Goal: Task Accomplishment & Management: Complete application form

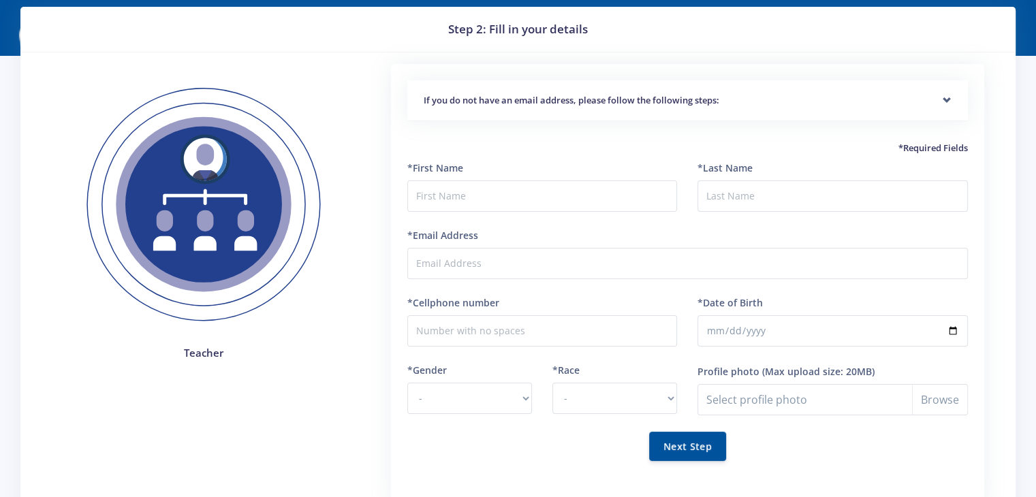
scroll to position [41, 0]
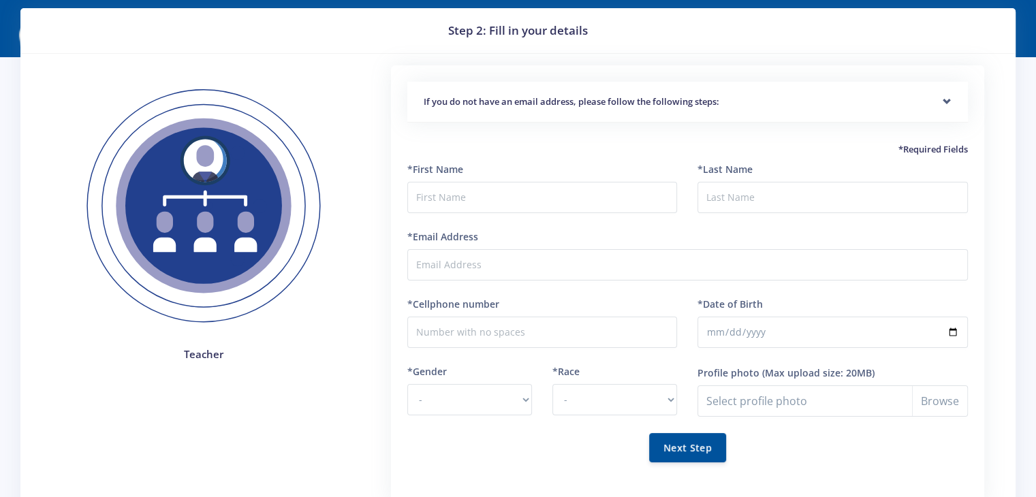
click at [808, 97] on h5 "If you do not have an email address, please follow the following steps:" at bounding box center [688, 102] width 528 height 14
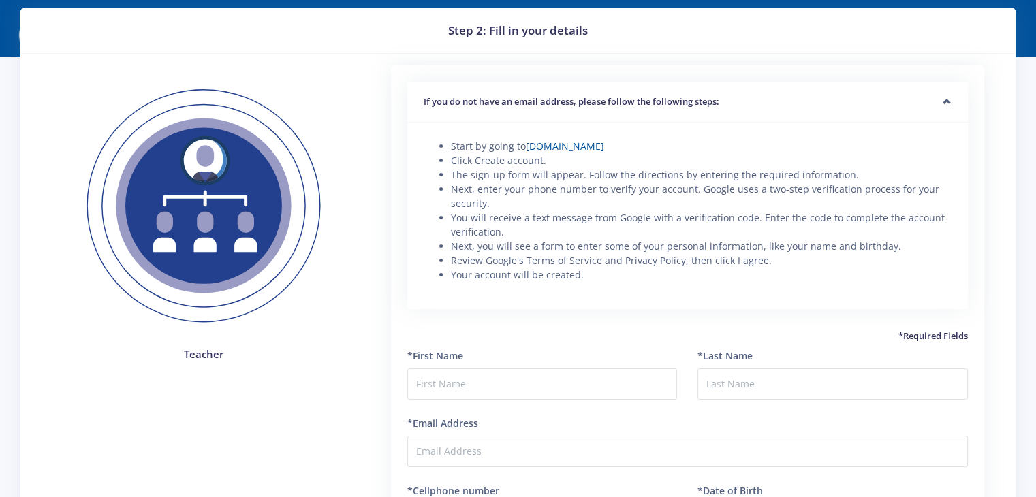
click at [808, 97] on h5 "If you do not have an email address, please follow the following steps:" at bounding box center [688, 102] width 528 height 14
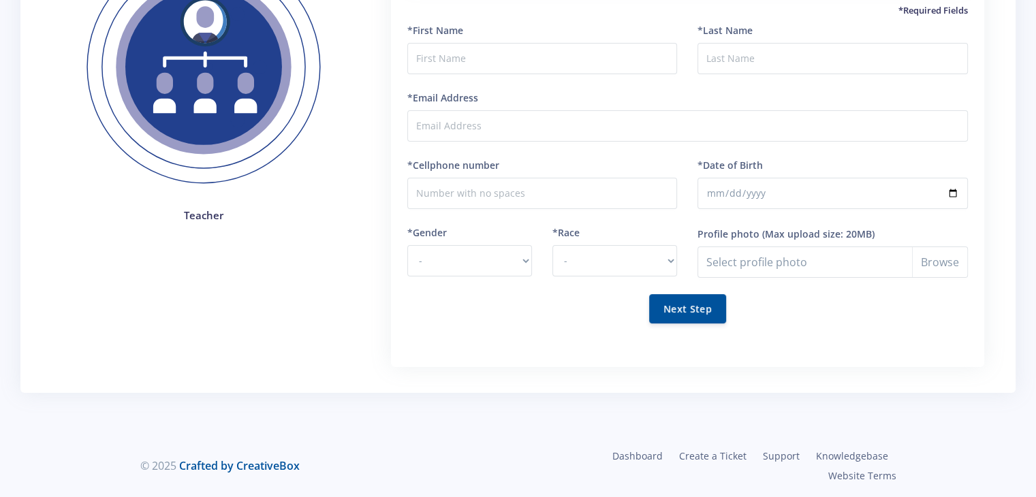
scroll to position [0, 0]
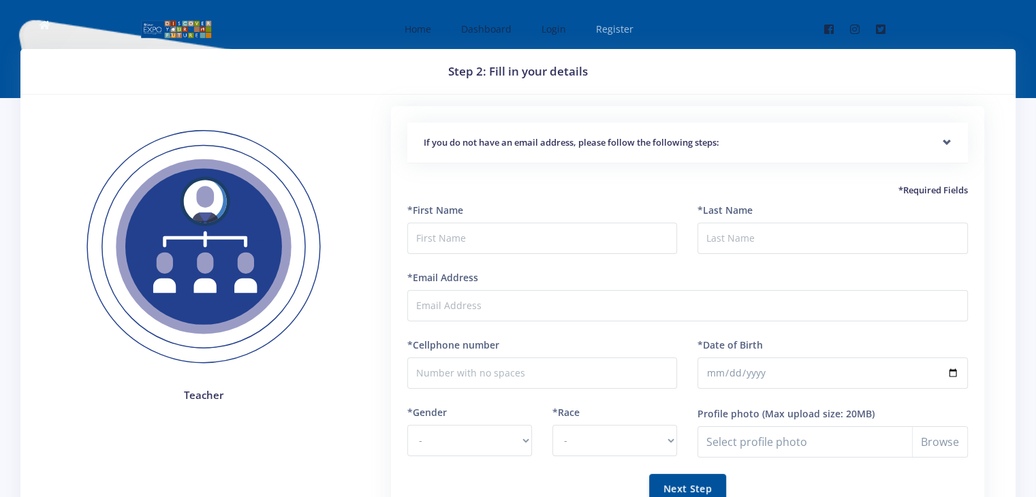
click at [609, 19] on link "Register" at bounding box center [613, 29] width 62 height 36
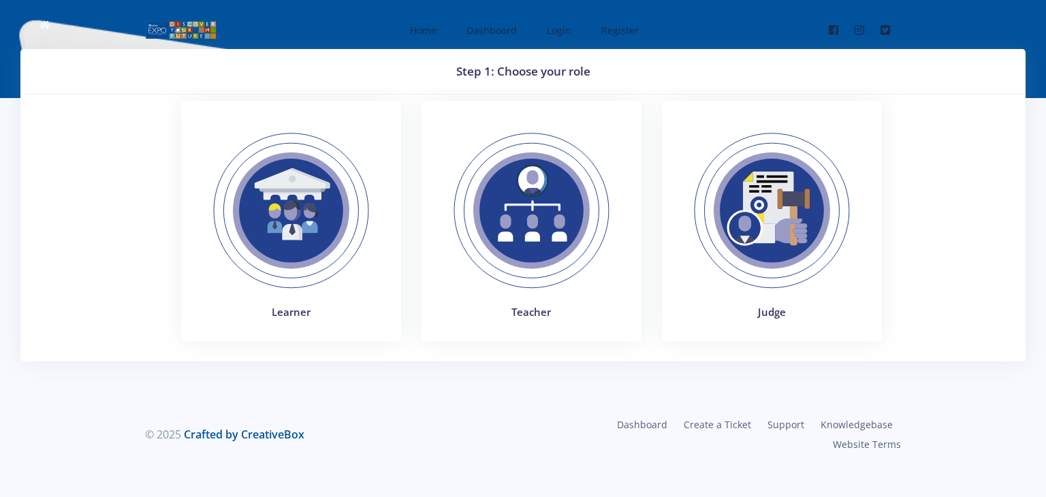
click at [520, 312] on h4 "Teacher" at bounding box center [531, 312] width 187 height 16
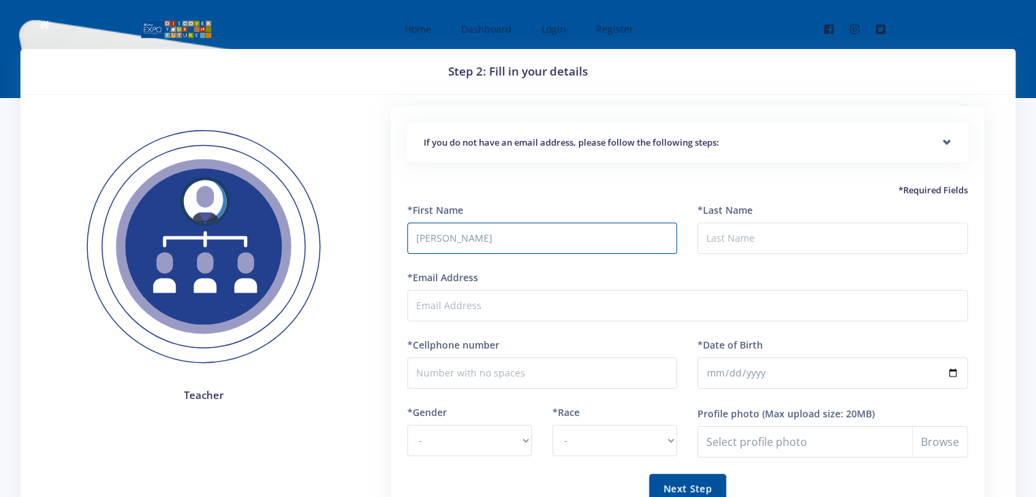
type input "[PERSON_NAME]"
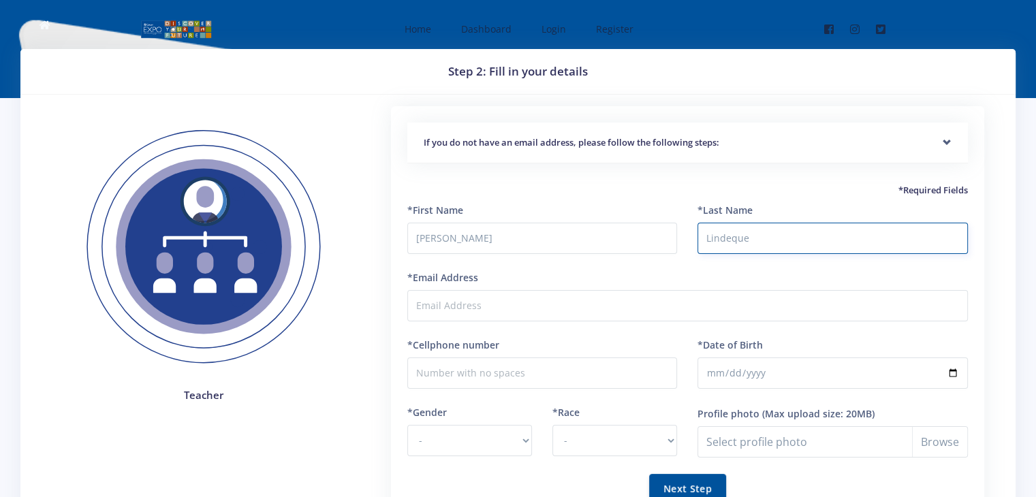
type input "Lindeque"
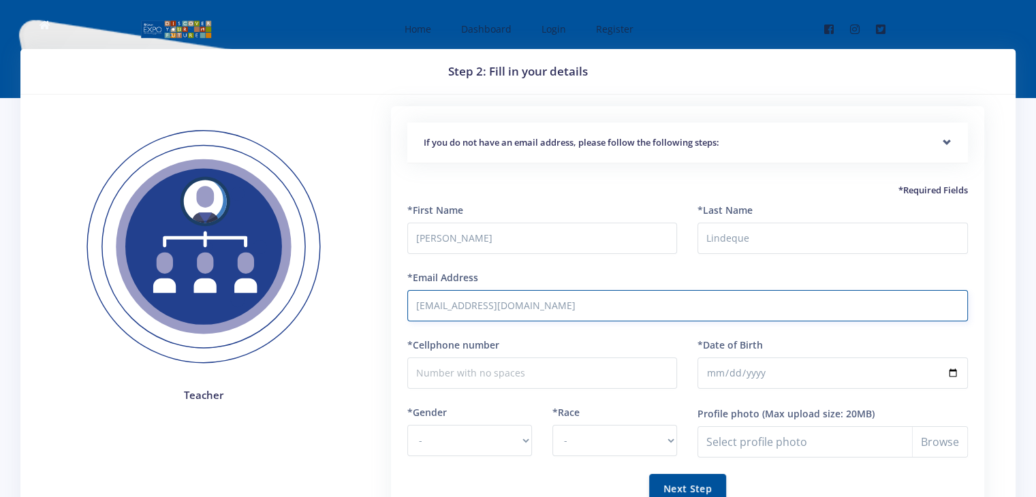
type input "rlindeque@holyfamily.co.za"
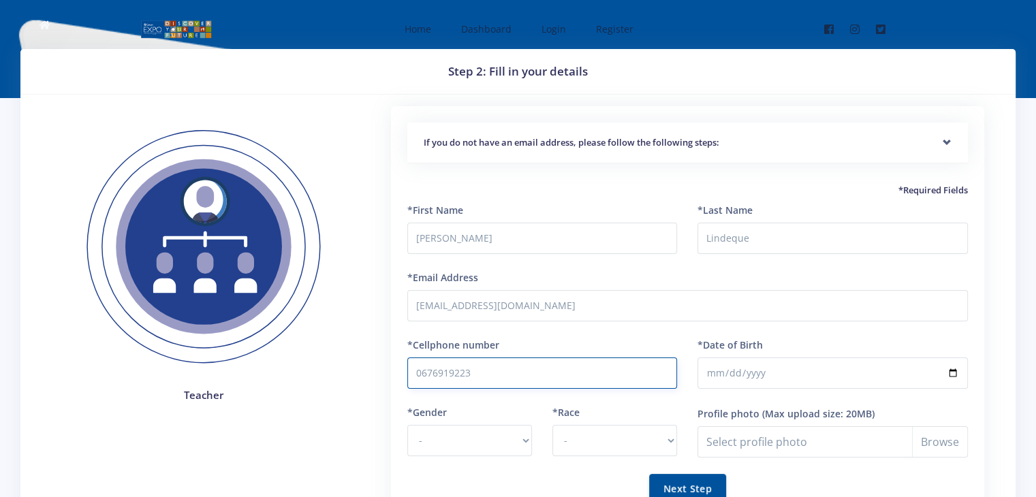
type input "0676919223"
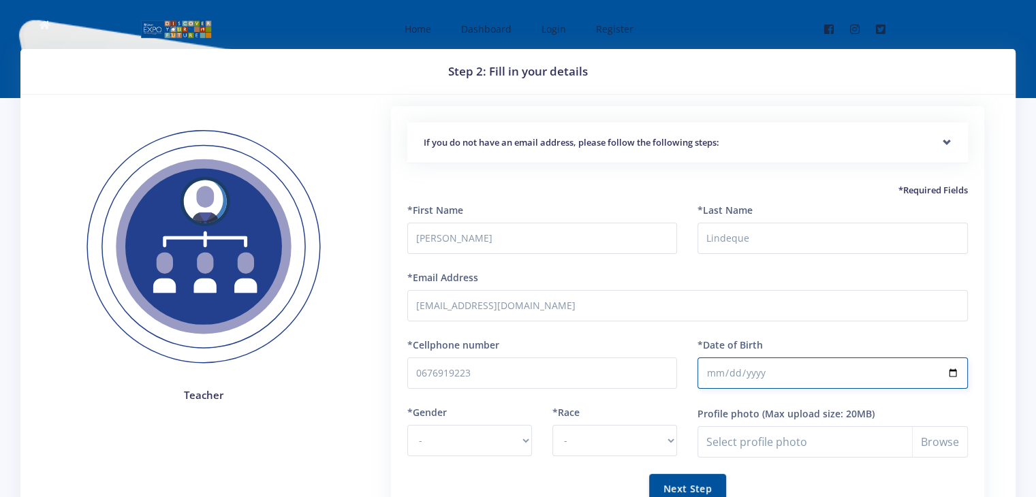
type input "1995-09-14"
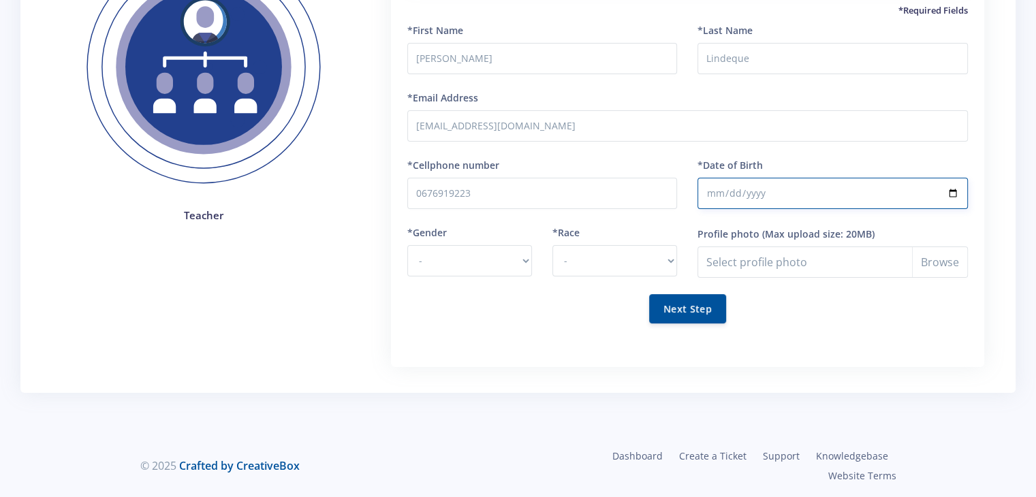
scroll to position [180, 0]
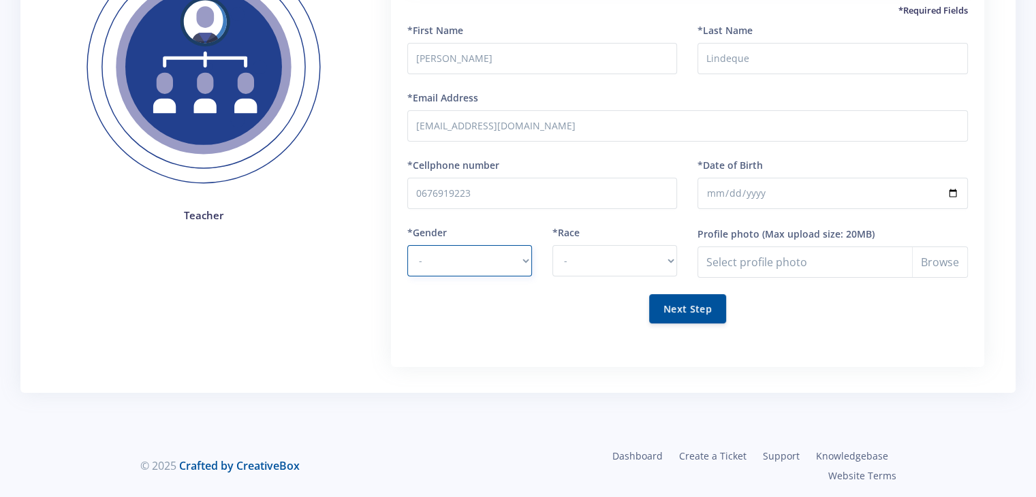
click at [451, 254] on select "- Male Female" at bounding box center [469, 260] width 125 height 31
select select "M"
click at [407, 245] on select "- Male Female" at bounding box center [469, 260] width 125 height 31
click at [586, 262] on select "- African Asian Coloured Indian White Other" at bounding box center [614, 260] width 125 height 31
select select "White"
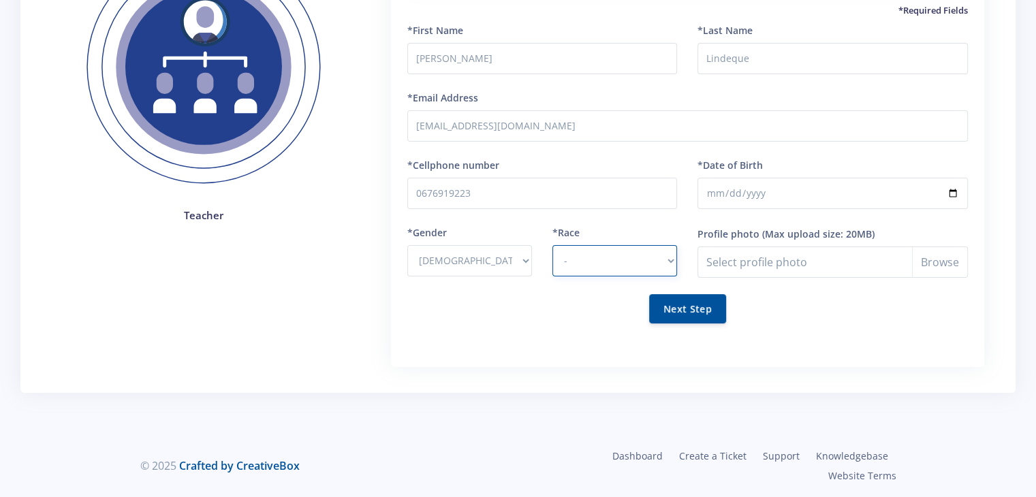
click at [552, 245] on select "- African Asian Coloured Indian White Other" at bounding box center [614, 260] width 125 height 31
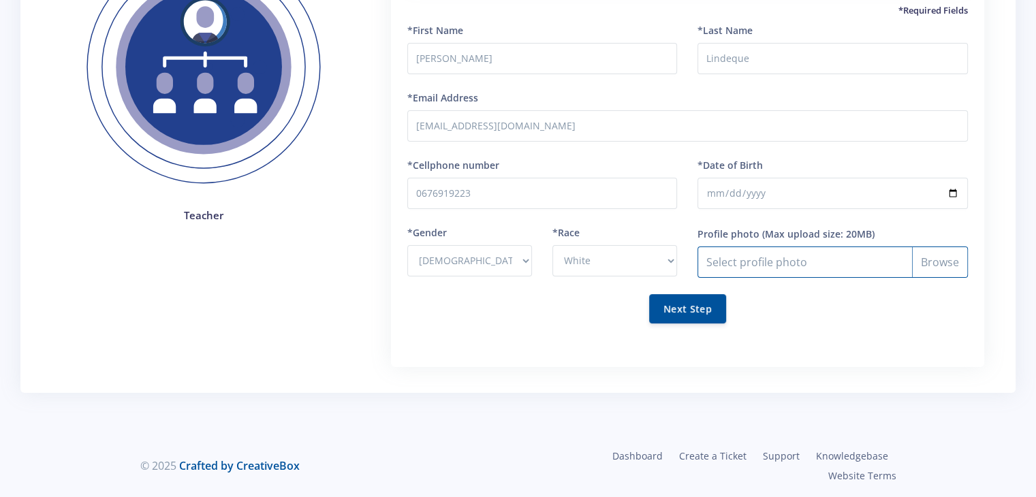
click at [774, 261] on input "Profile photo" at bounding box center [832, 261] width 270 height 31
type input "C:\fakepath\width_550.jpeg"
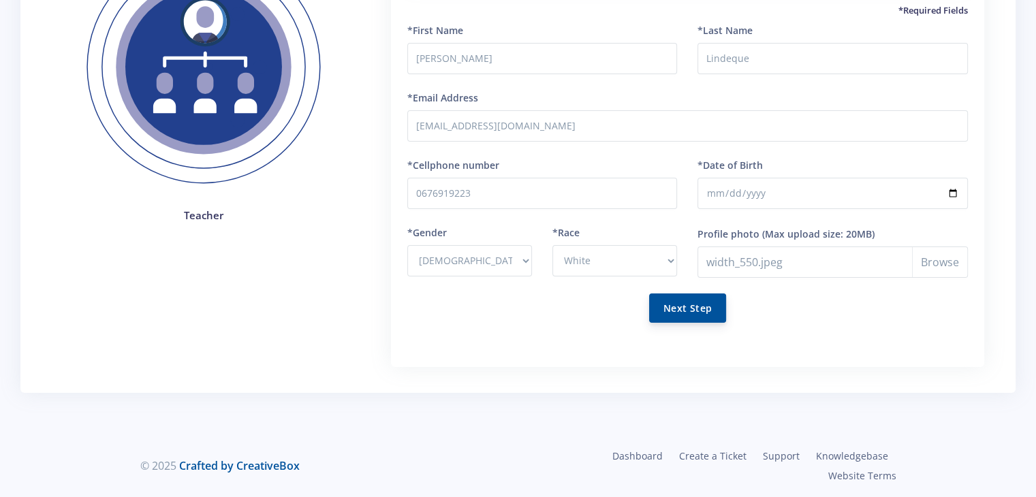
click at [677, 308] on button "Next Step" at bounding box center [687, 307] width 77 height 29
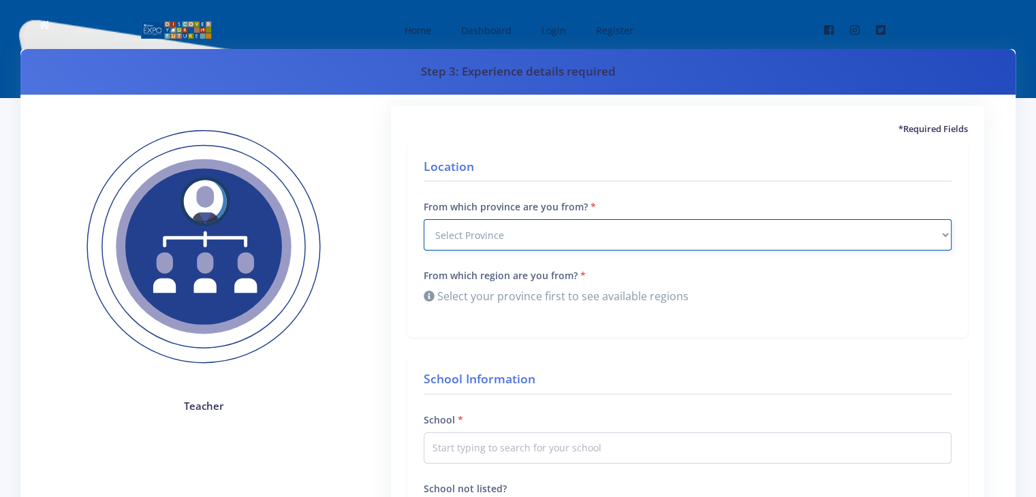
click at [626, 229] on select "Select Province Western Cape Eastern Cape Northern Cape North West Free State" at bounding box center [688, 234] width 528 height 31
select select "7"
click at [424, 219] on select "Select Province Western Cape Eastern Cape Northern Cape North West Free State" at bounding box center [688, 234] width 528 height 31
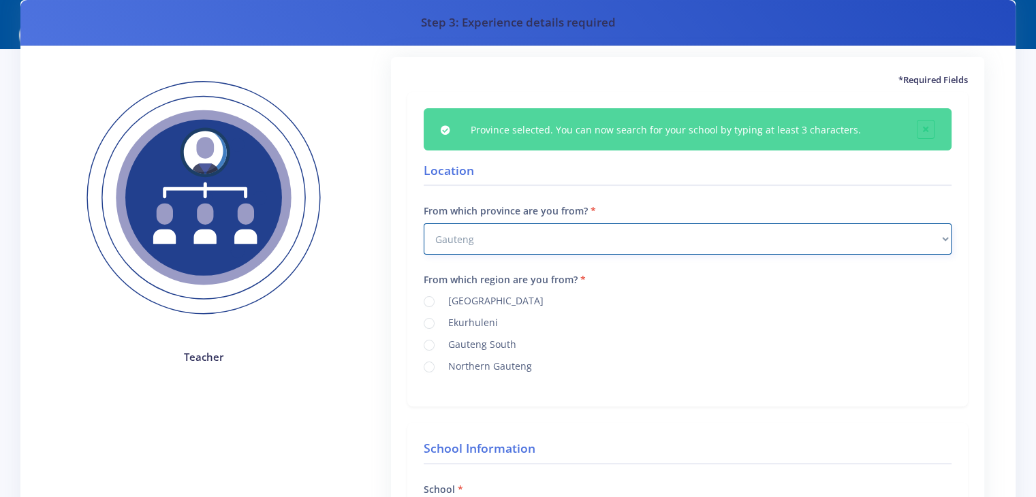
scroll to position [65, 0]
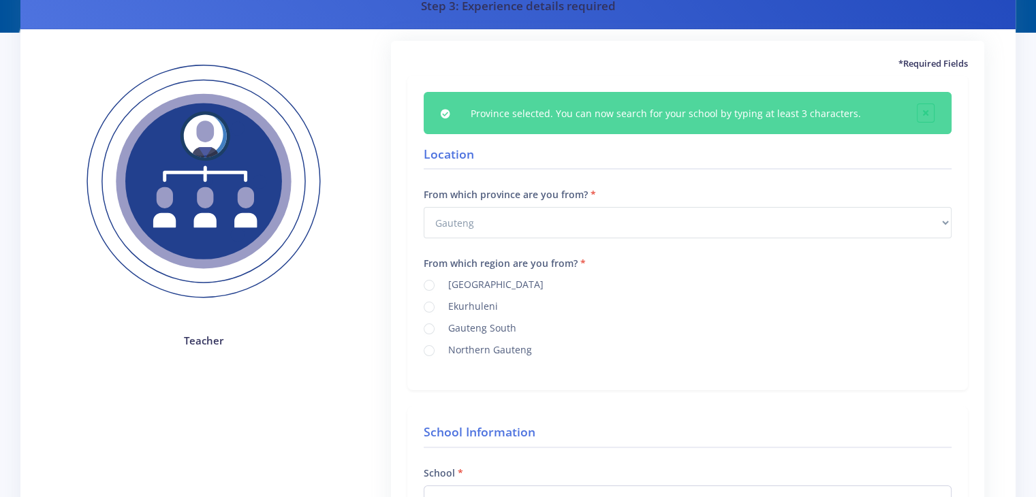
click at [488, 288] on label "Johannesburg" at bounding box center [493, 282] width 101 height 11
click at [451, 285] on input "Johannesburg" at bounding box center [447, 280] width 9 height 9
radio input "true"
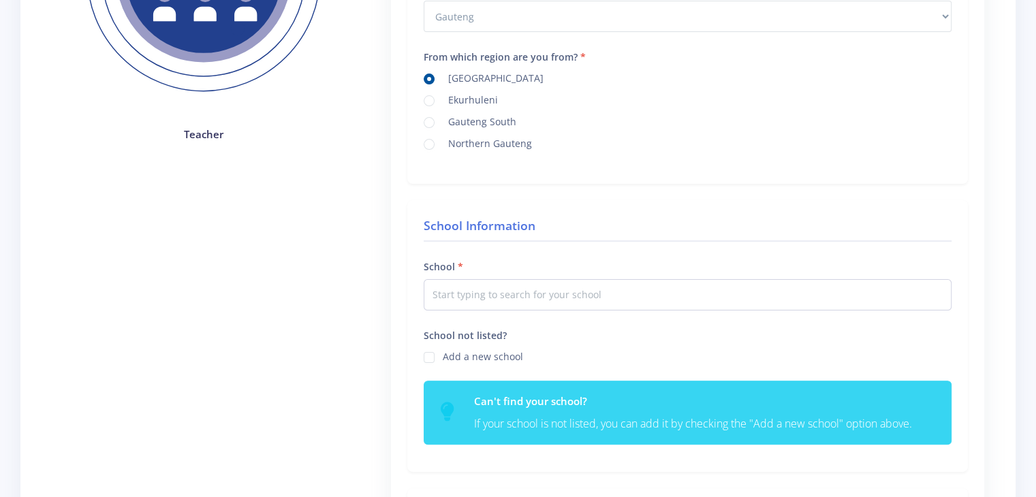
scroll to position [286, 0]
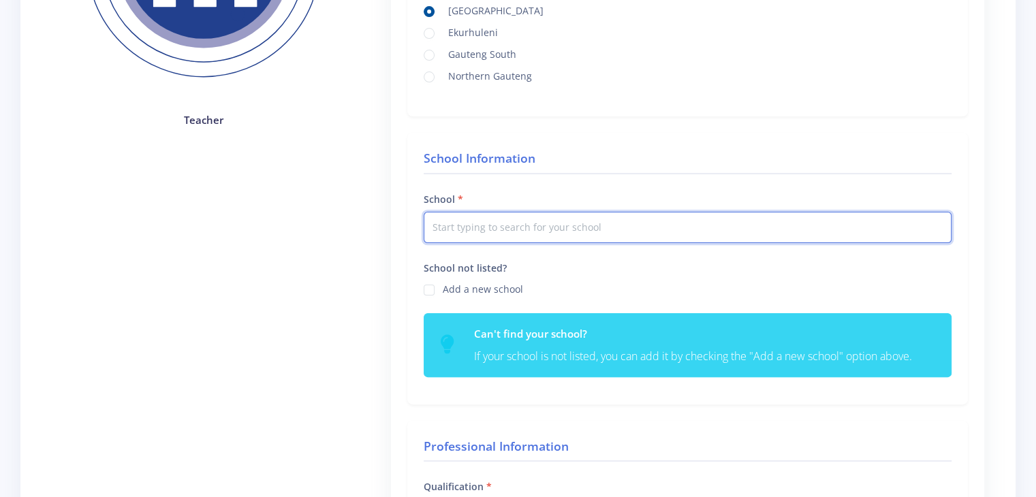
click at [504, 229] on input "text" at bounding box center [688, 227] width 528 height 31
type input "H"
click at [443, 288] on label "Add a new school" at bounding box center [483, 287] width 80 height 11
click at [443, 288] on input "School not listed?" at bounding box center [447, 285] width 9 height 9
checkbox input "true"
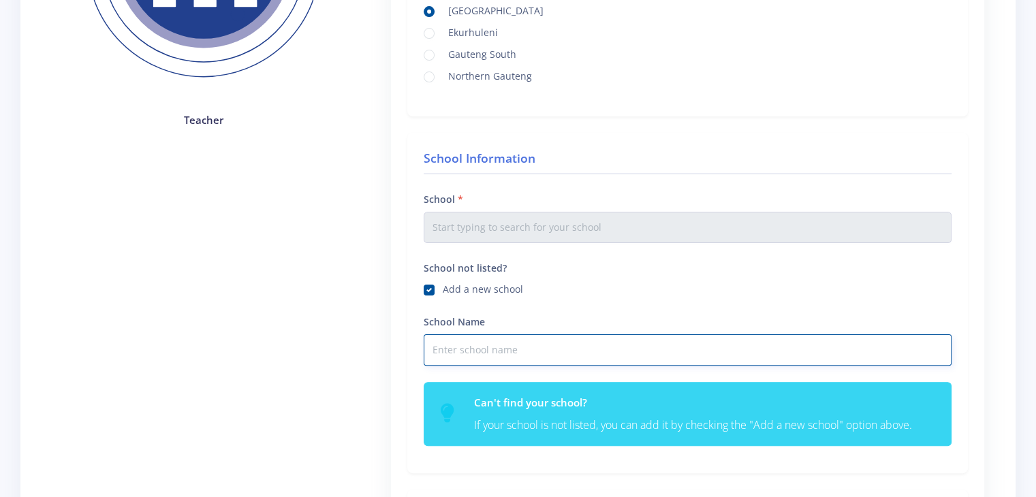
click at [478, 349] on input "School Name" at bounding box center [688, 349] width 528 height 31
type input "Holy Family College Parktown"
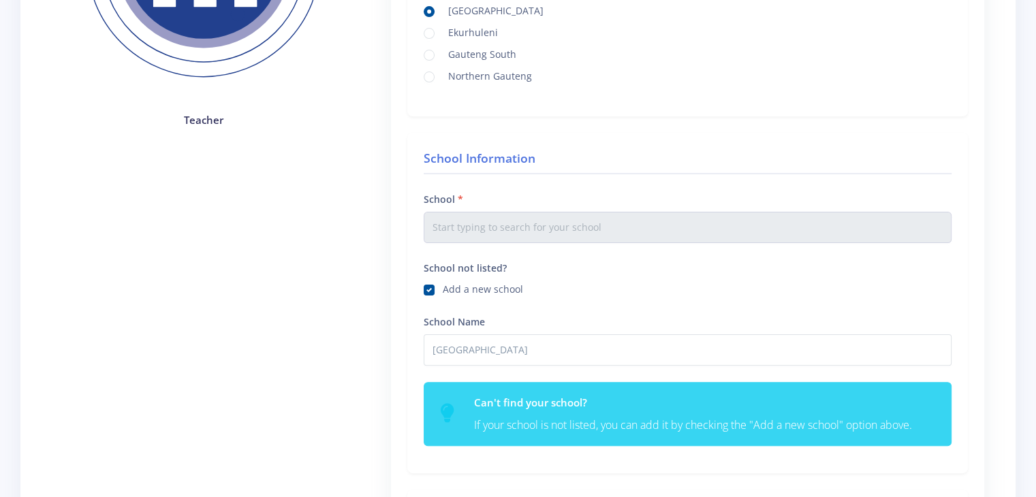
click at [443, 287] on label "Add a new school" at bounding box center [483, 287] width 80 height 11
click at [443, 287] on input "School not listed?" at bounding box center [447, 285] width 9 height 9
checkbox input "false"
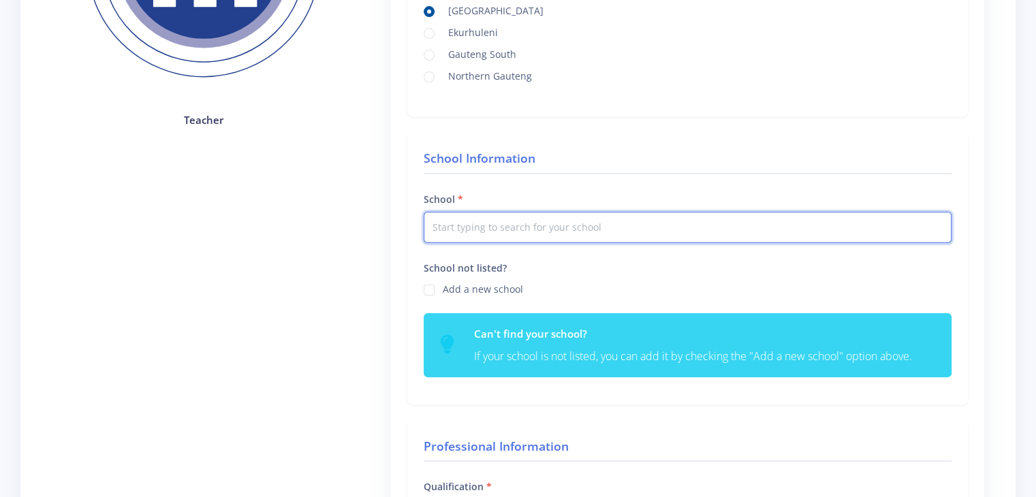
click at [447, 230] on input "text" at bounding box center [688, 227] width 528 height 31
type input "P"
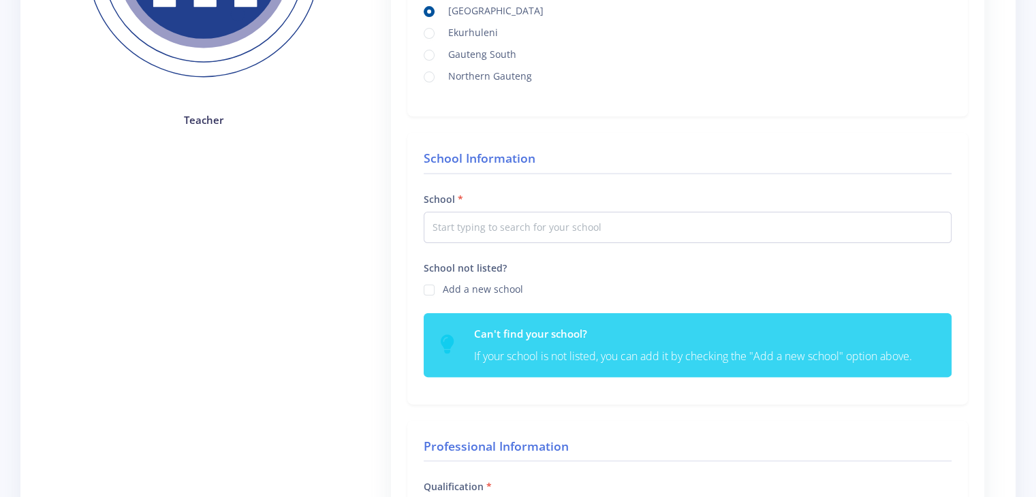
click at [422, 287] on div "School not listed? Add a new school" at bounding box center [687, 286] width 548 height 54
click at [434, 292] on div "Add a new school" at bounding box center [688, 289] width 528 height 16
click at [443, 287] on label "Add a new school" at bounding box center [483, 287] width 80 height 11
click at [443, 287] on input "School not listed?" at bounding box center [447, 285] width 9 height 9
checkbox input "true"
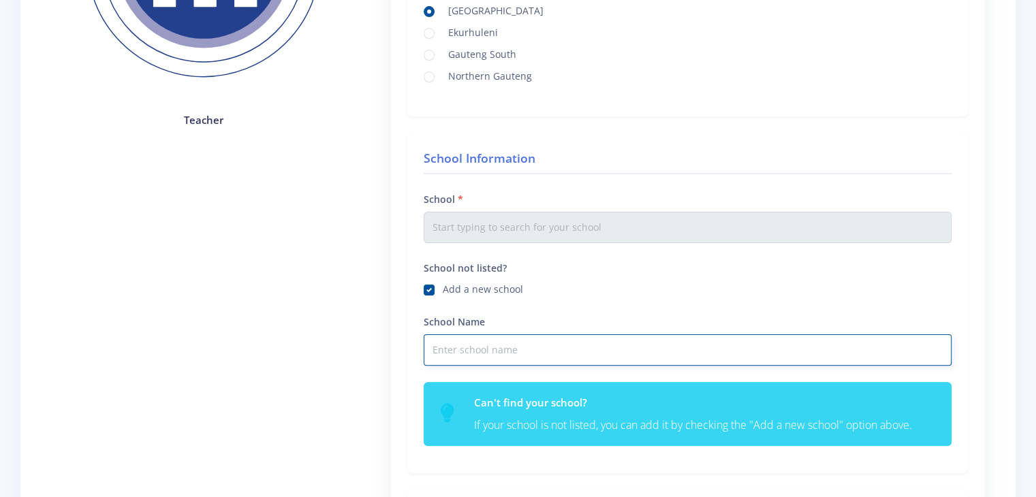
click at [445, 347] on input "School Name" at bounding box center [688, 349] width 528 height 31
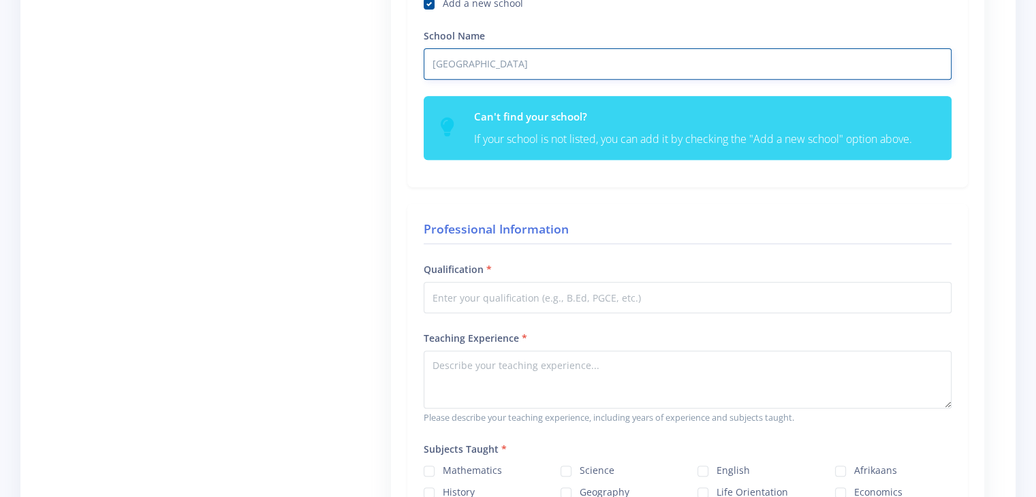
scroll to position [580, 0]
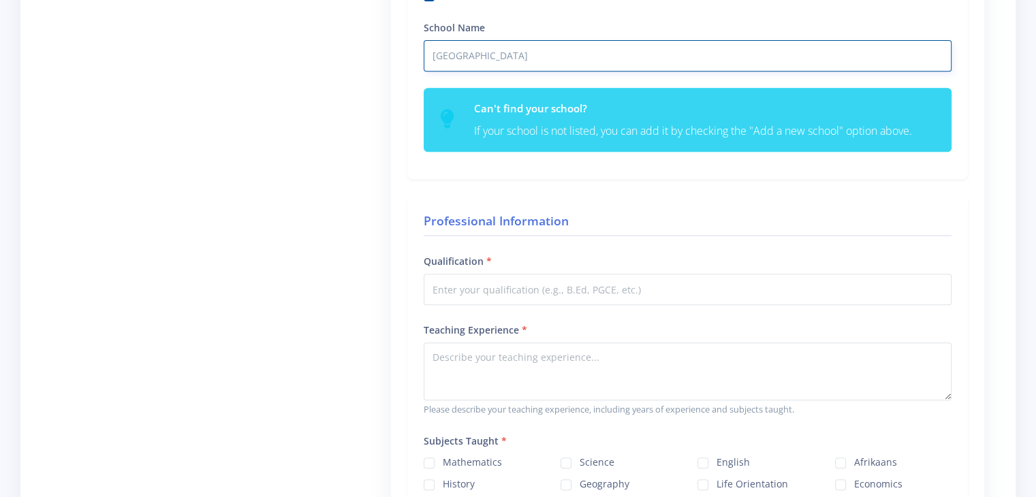
type input "Holy Family College Parktown"
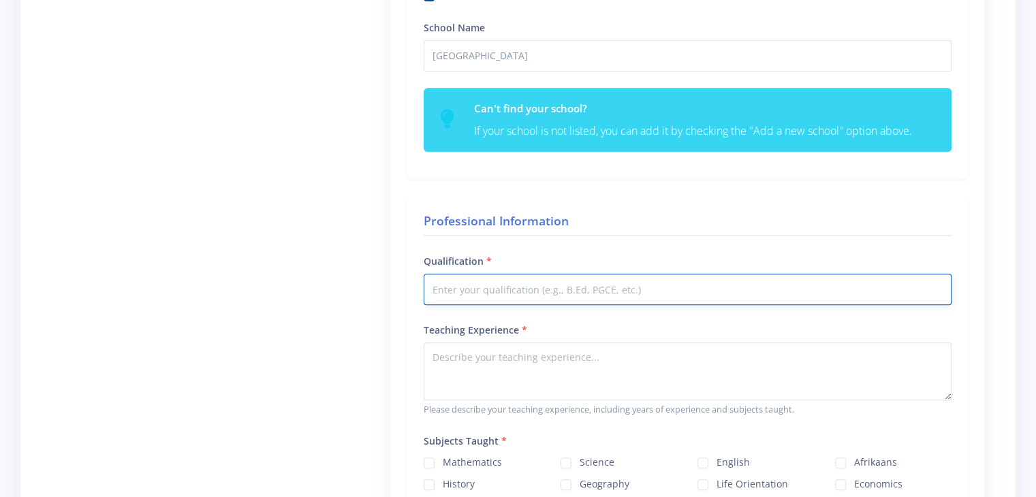
click at [506, 285] on input "Qualification" at bounding box center [688, 289] width 528 height 31
type input "B. Ed in Senior and FET Phase (Specialising in Technology and Information Techn…"
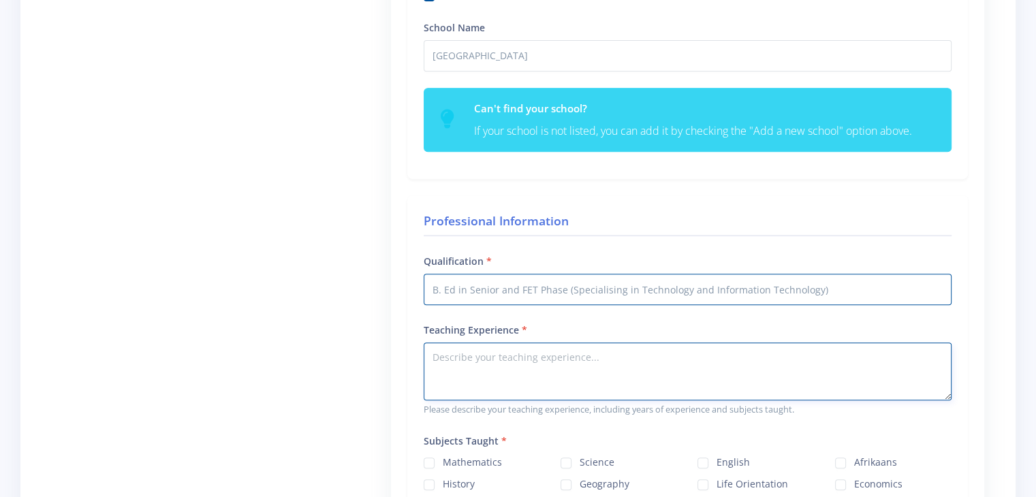
click at [466, 355] on textarea "Teaching Experience" at bounding box center [688, 372] width 528 height 58
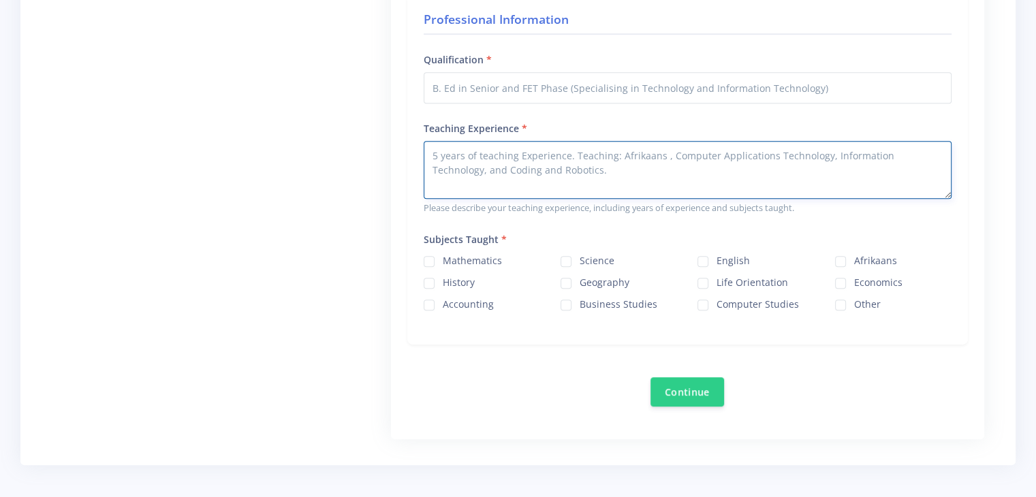
scroll to position [793, 0]
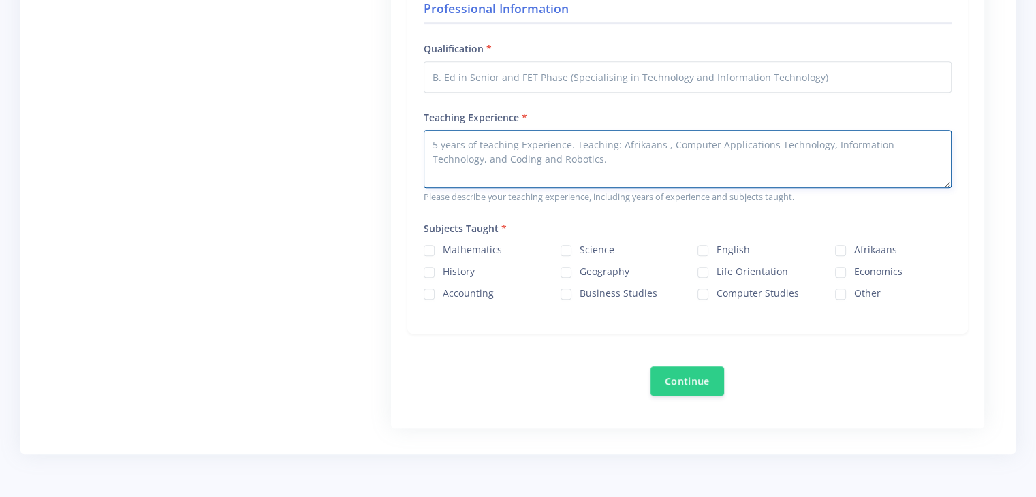
type textarea "5 years of teaching Experience. Teaching: Afrikaans , Computer Applications Tec…"
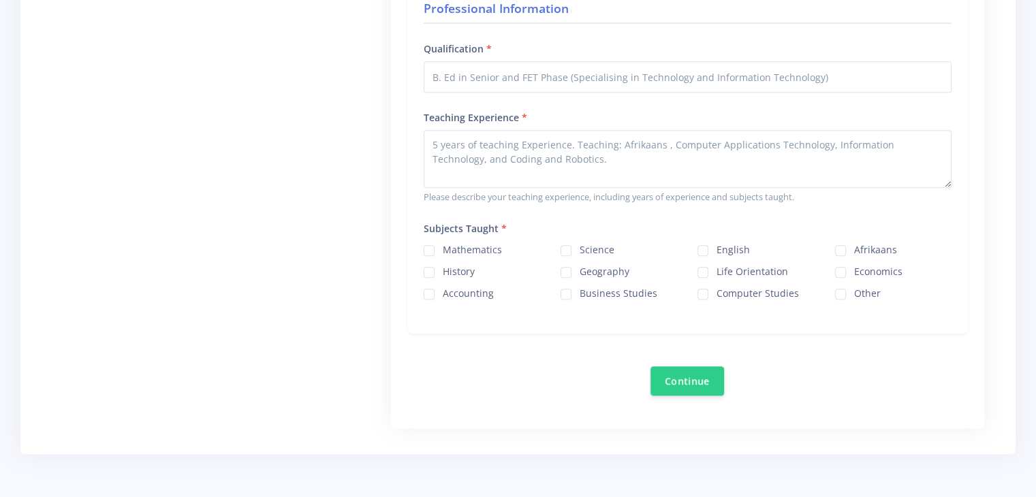
click at [716, 289] on label "Computer Studies" at bounding box center [757, 291] width 82 height 11
click at [716, 289] on input "Computer Studies" at bounding box center [720, 289] width 9 height 9
checkbox input "true"
click at [848, 242] on div "Afrikaans" at bounding box center [893, 249] width 116 height 16
click at [839, 249] on div "Afrikaans" at bounding box center [893, 249] width 116 height 16
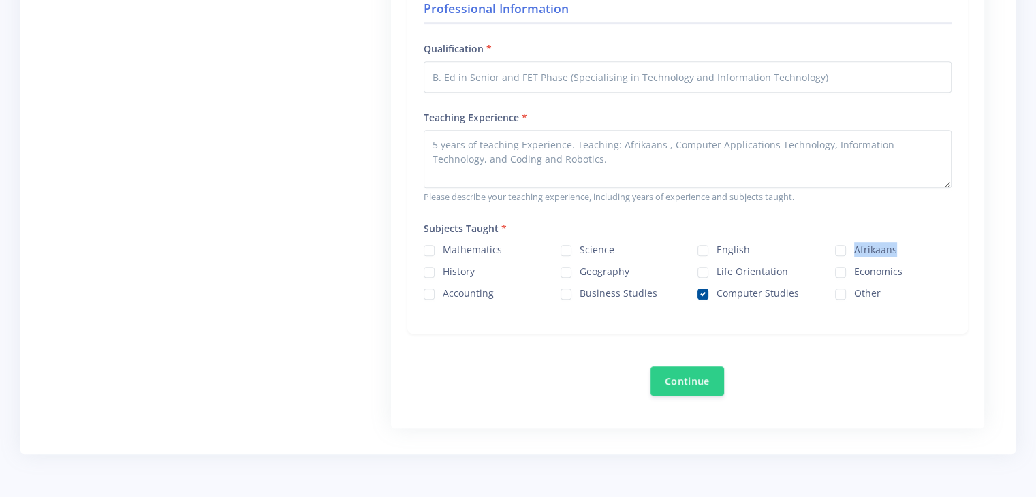
click at [845, 245] on div "Afrikaans" at bounding box center [893, 249] width 116 height 16
click at [779, 328] on div "Professional Information Qualification B. Ed in Senior and FET Phase (Specialis…" at bounding box center [687, 158] width 560 height 351
click at [683, 375] on button "Continue" at bounding box center [687, 380] width 74 height 29
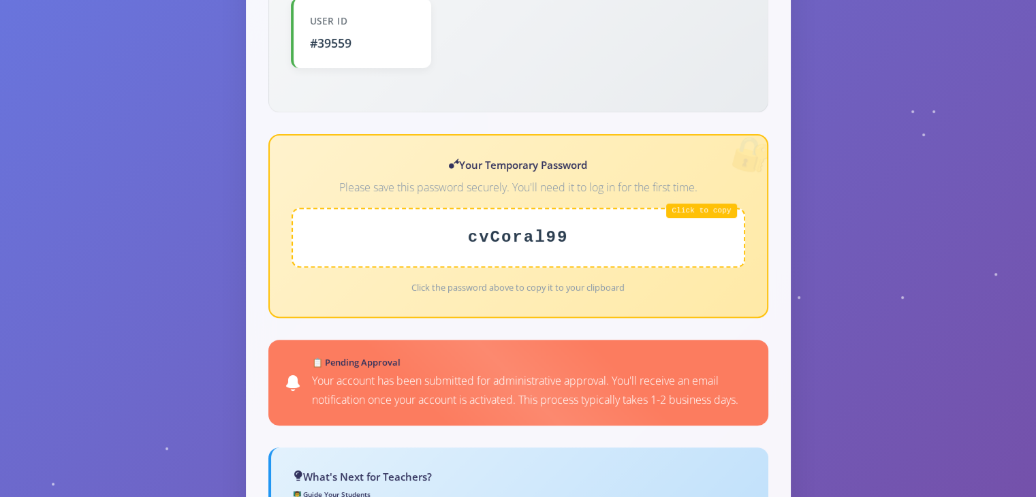
scroll to position [526, 0]
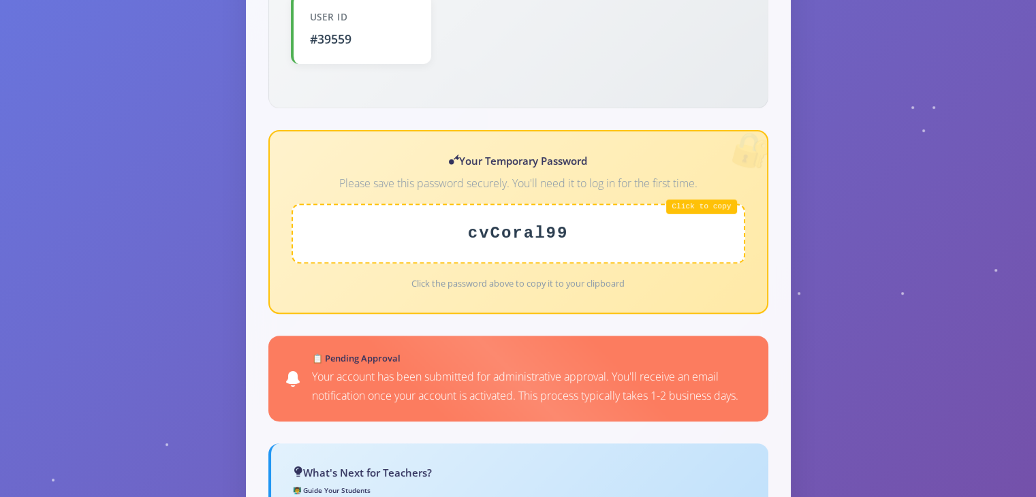
drag, startPoint x: 596, startPoint y: 227, endPoint x: 444, endPoint y: 223, distance: 151.9
click at [444, 223] on div "cvCoral99" at bounding box center [517, 234] width 453 height 60
drag, startPoint x: 574, startPoint y: 212, endPoint x: 460, endPoint y: 224, distance: 115.0
click at [460, 224] on div "cvCoral99" at bounding box center [517, 234] width 453 height 60
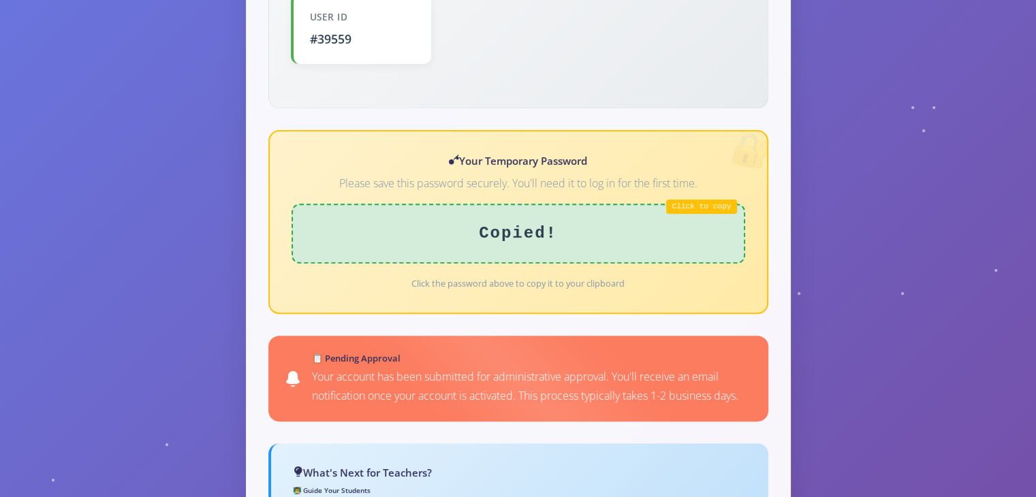
copy div "cvCoral99"
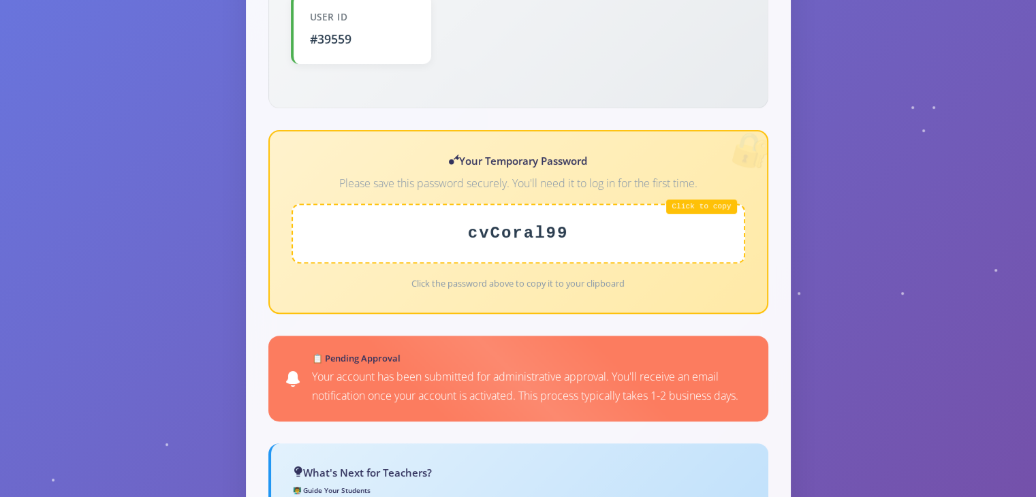
click at [487, 214] on div "cvCoral99" at bounding box center [517, 234] width 453 height 60
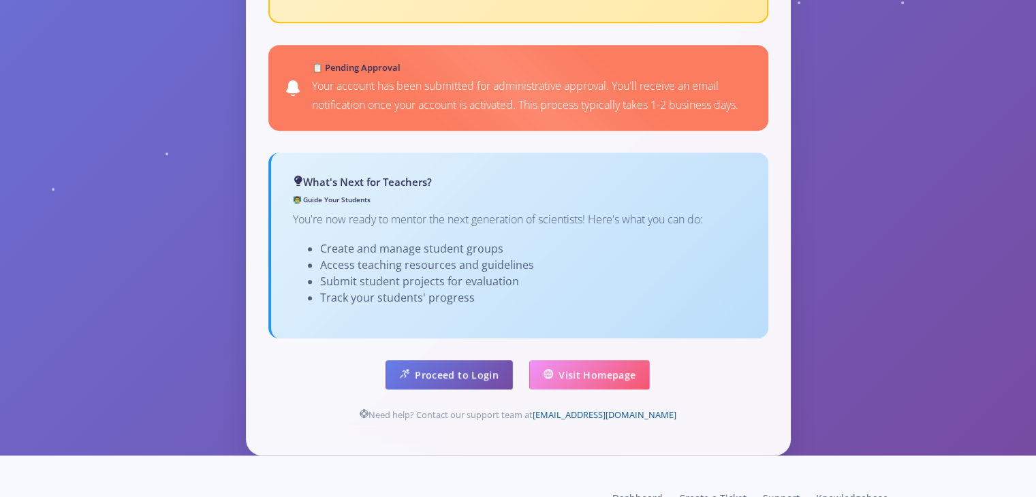
scroll to position [840, 0]
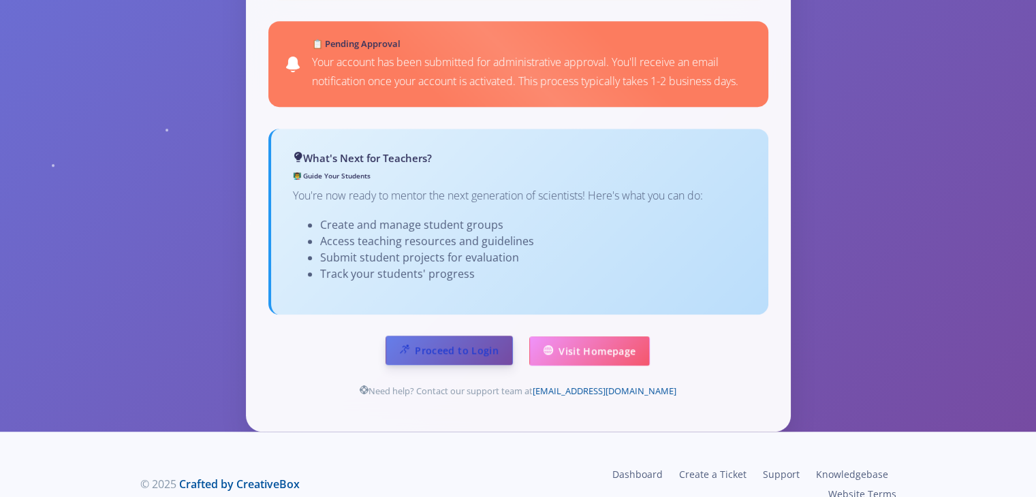
click at [486, 336] on link "Proceed to Login" at bounding box center [448, 350] width 127 height 29
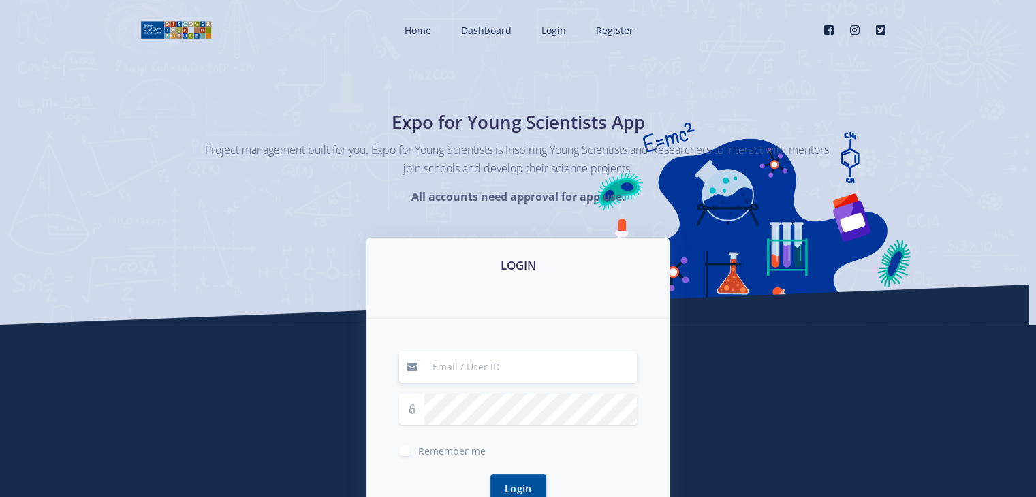
click at [485, 374] on input at bounding box center [530, 366] width 212 height 31
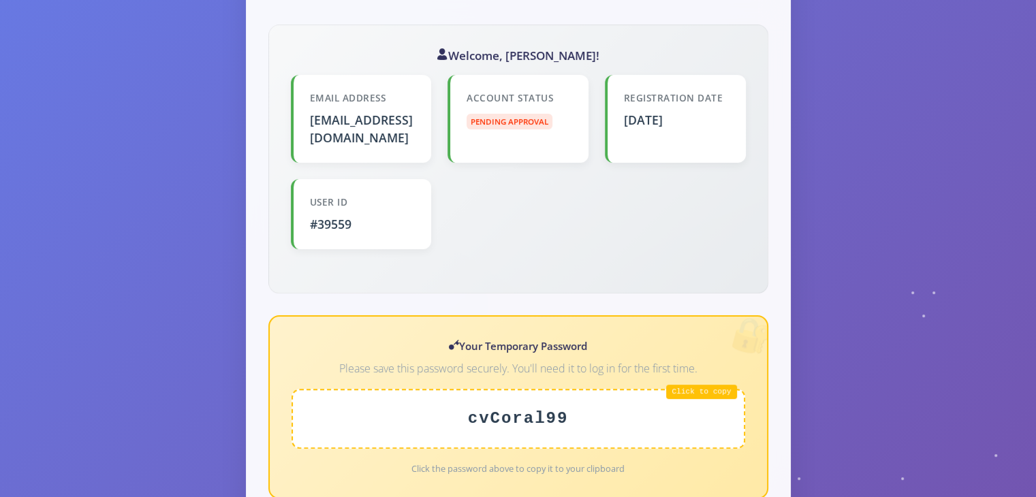
scroll to position [351, 0]
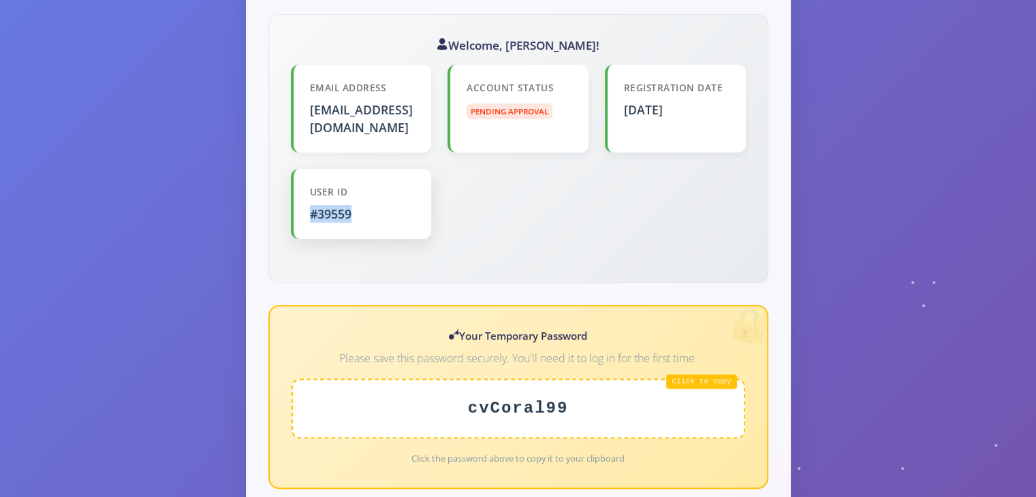
drag, startPoint x: 356, startPoint y: 194, endPoint x: 291, endPoint y: 196, distance: 65.4
click at [291, 196] on div "User ID #39559" at bounding box center [361, 204] width 141 height 70
copy div "#39559"
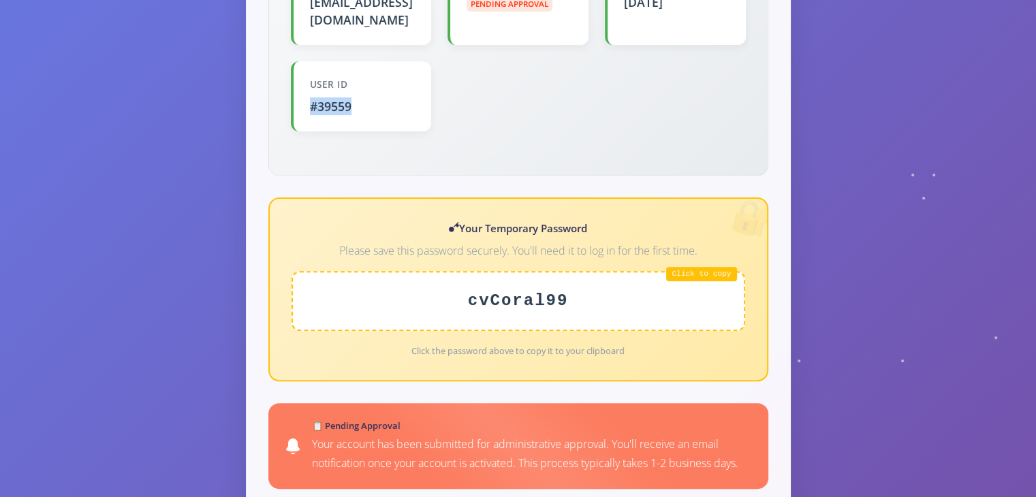
scroll to position [840, 0]
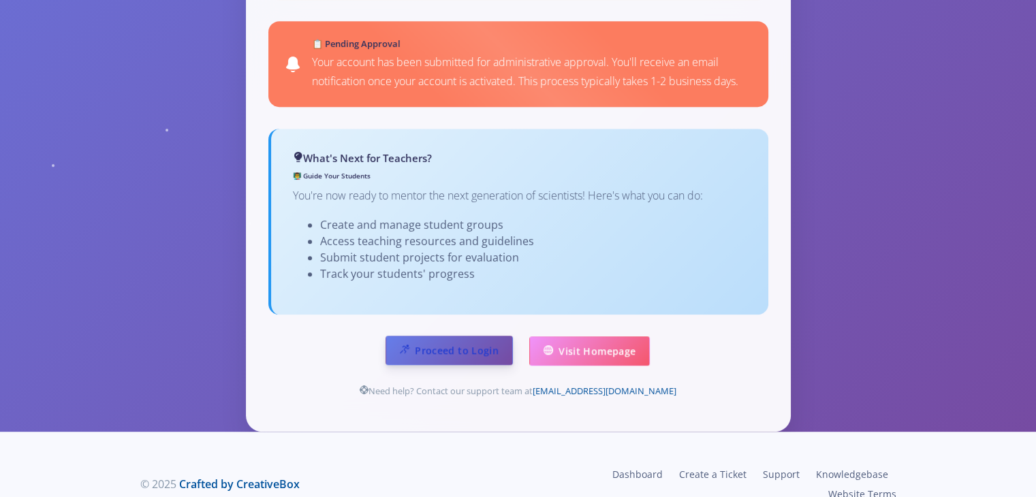
click at [481, 336] on link "Proceed to Login" at bounding box center [448, 350] width 127 height 29
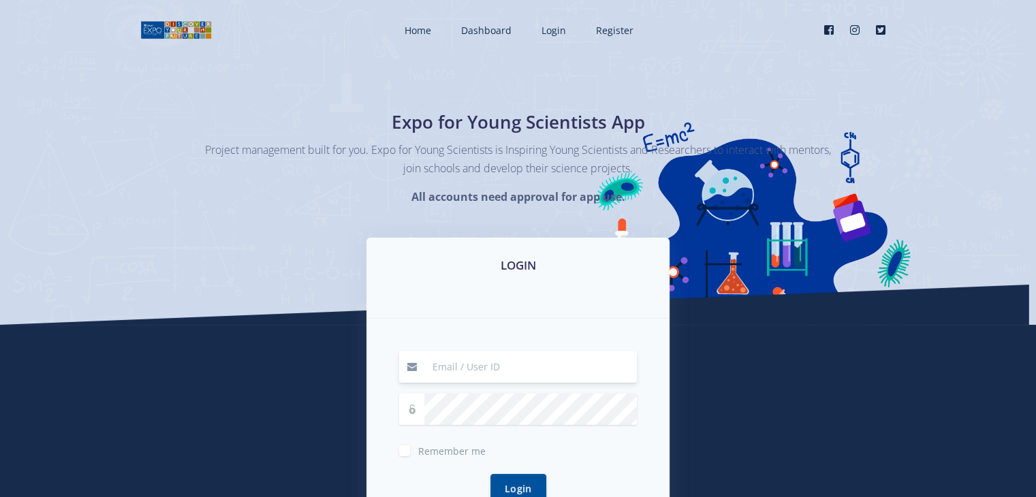
click at [482, 370] on input at bounding box center [530, 366] width 212 height 31
type input "#39559"
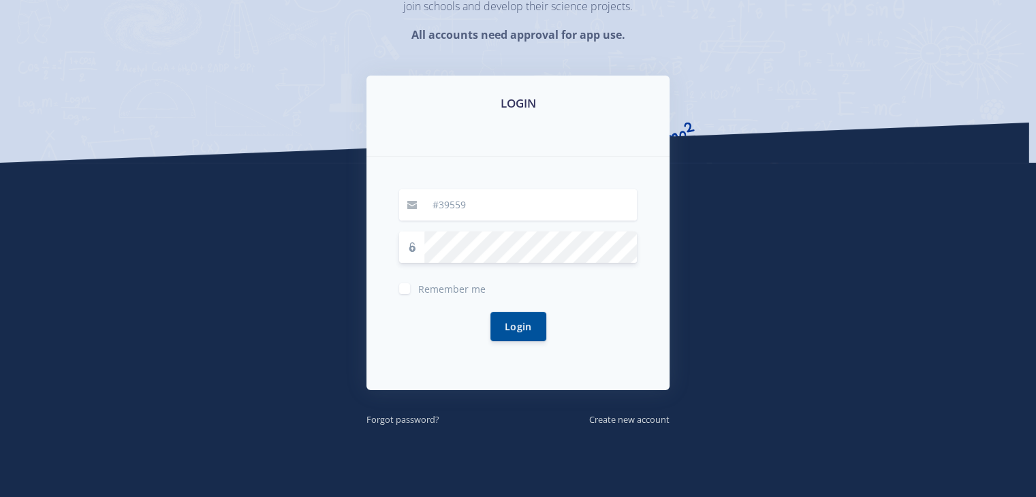
scroll to position [163, 0]
click at [418, 291] on label "Remember me" at bounding box center [451, 285] width 67 height 11
click at [418, 287] on input "Remember me" at bounding box center [422, 282] width 9 height 9
checkbox input "true"
click at [506, 338] on button "Login" at bounding box center [518, 324] width 56 height 29
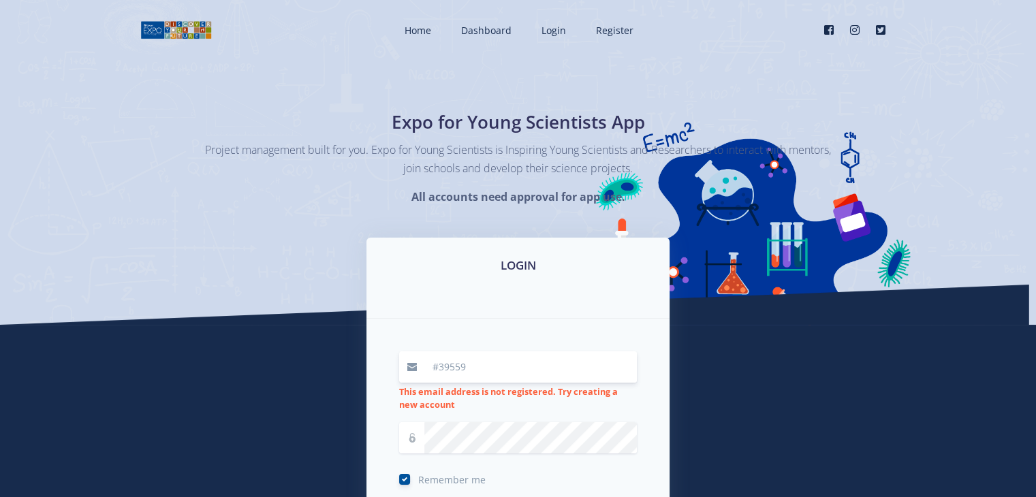
type input "#"
type input "39559"
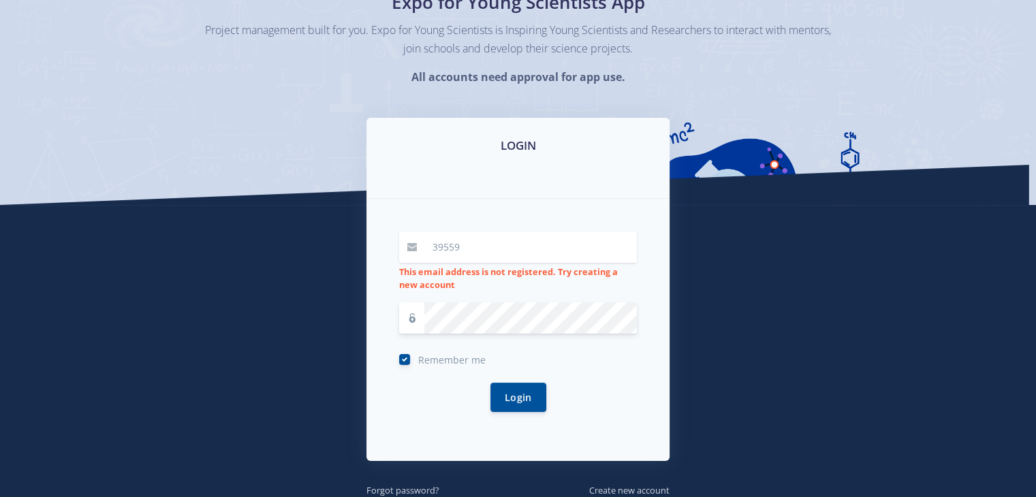
scroll to position [120, 0]
click at [518, 402] on button "Login" at bounding box center [518, 396] width 56 height 29
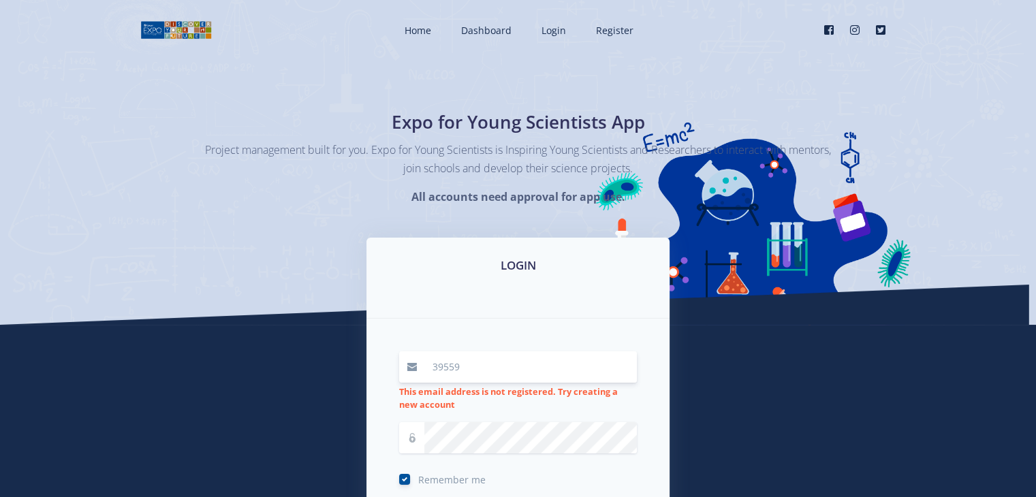
drag, startPoint x: 474, startPoint y: 369, endPoint x: 417, endPoint y: 360, distance: 58.0
click at [417, 360] on div "39559" at bounding box center [518, 366] width 238 height 31
type input "[EMAIL_ADDRESS][DOMAIN_NAME]"
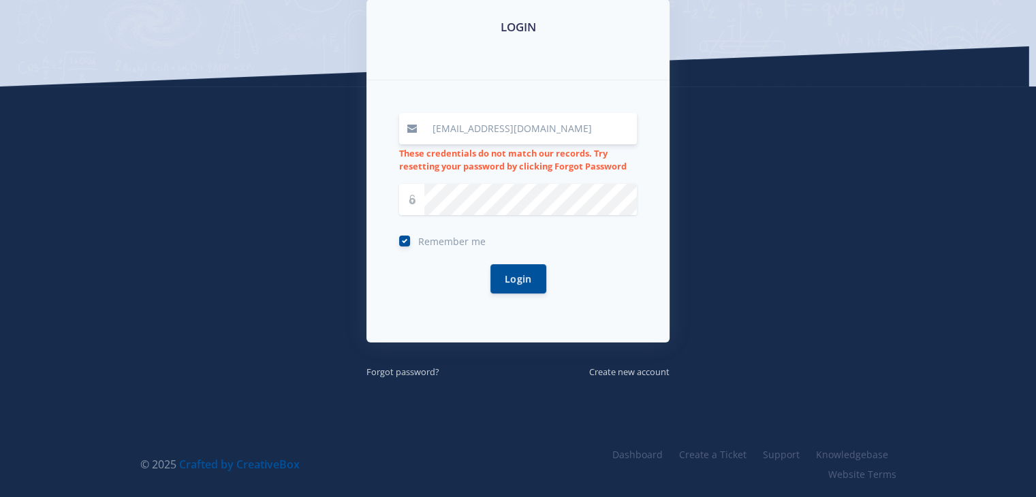
scroll to position [238, 0]
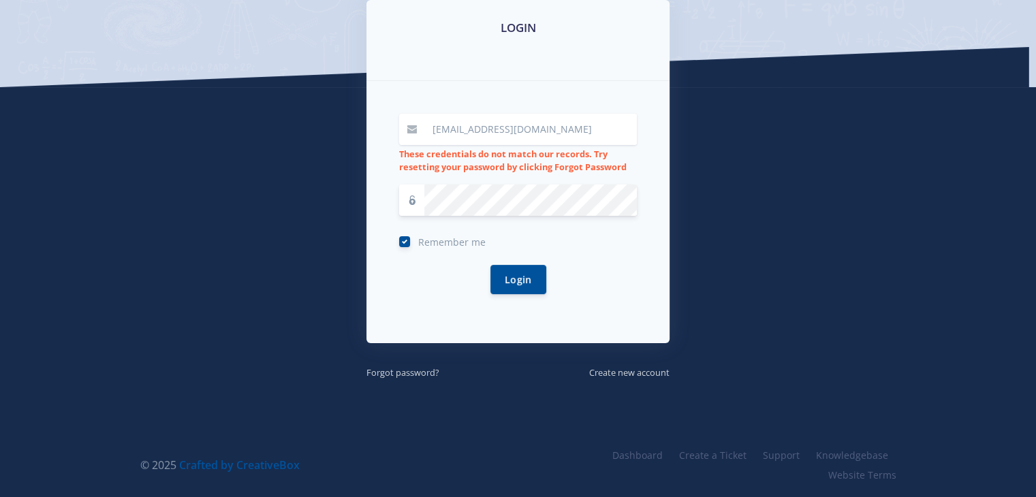
click at [490, 265] on button "Login" at bounding box center [518, 279] width 56 height 29
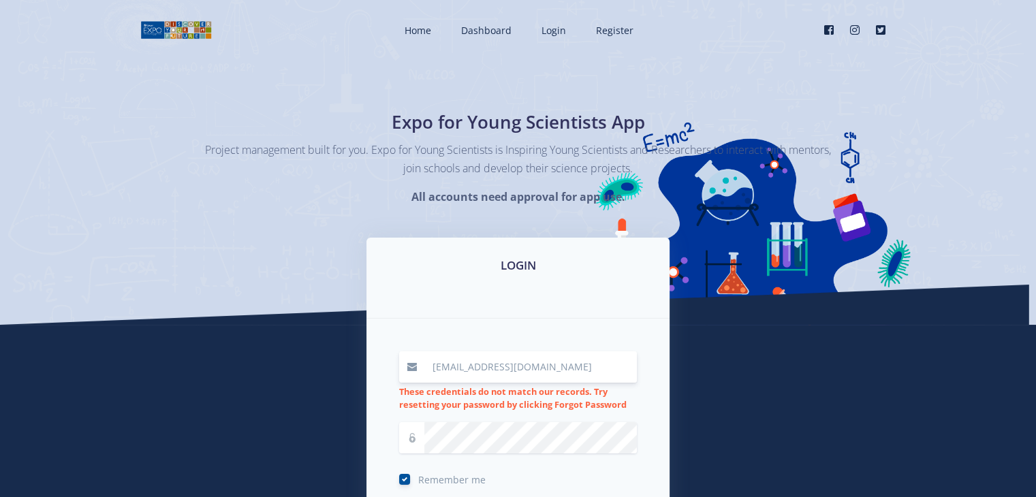
scroll to position [95, 0]
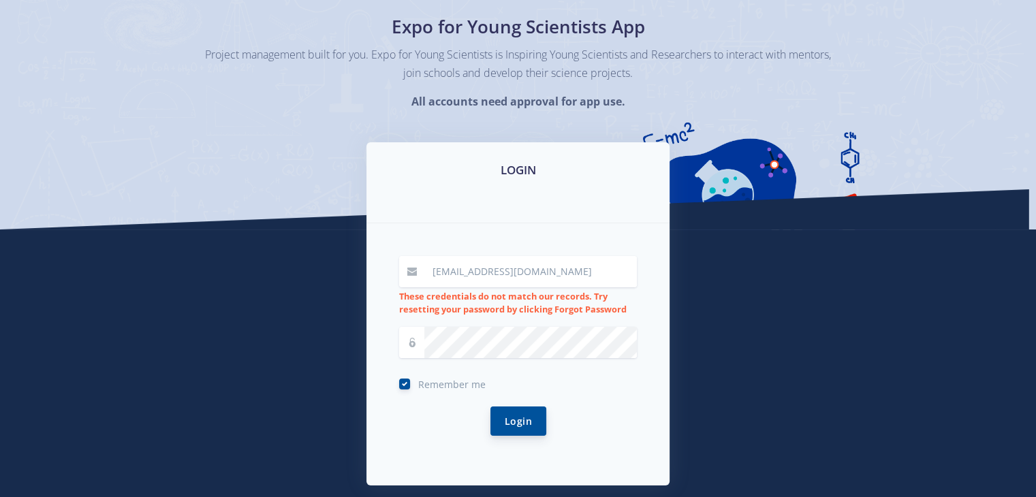
click at [504, 423] on button "Login" at bounding box center [518, 421] width 56 height 29
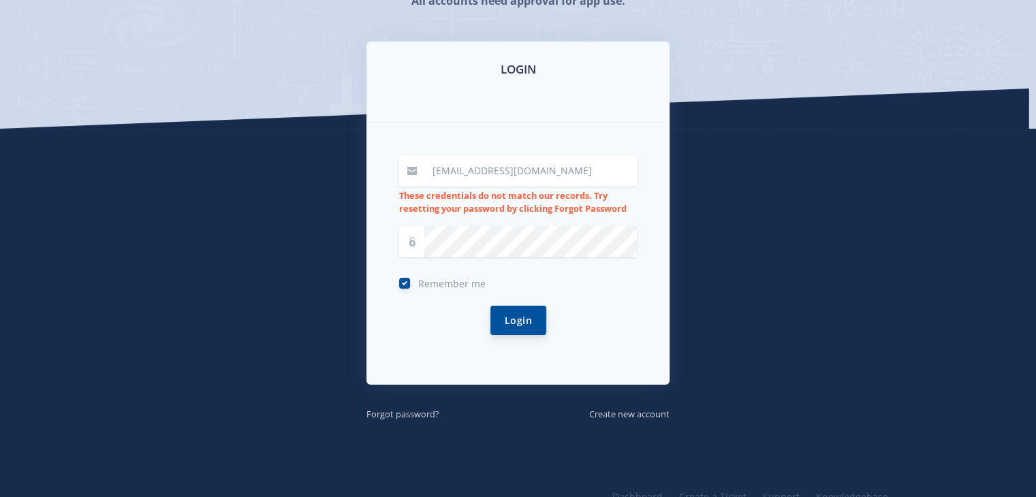
scroll to position [238, 0]
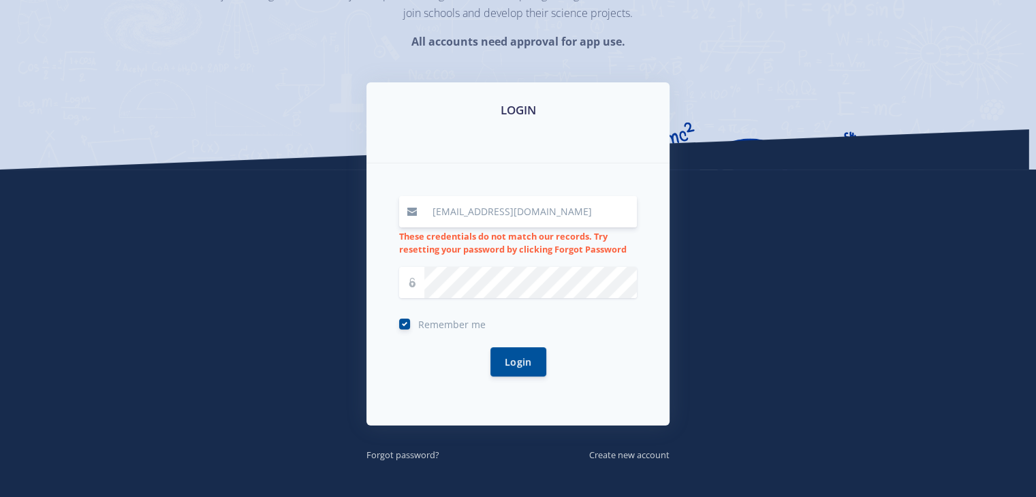
scroll to position [157, 0]
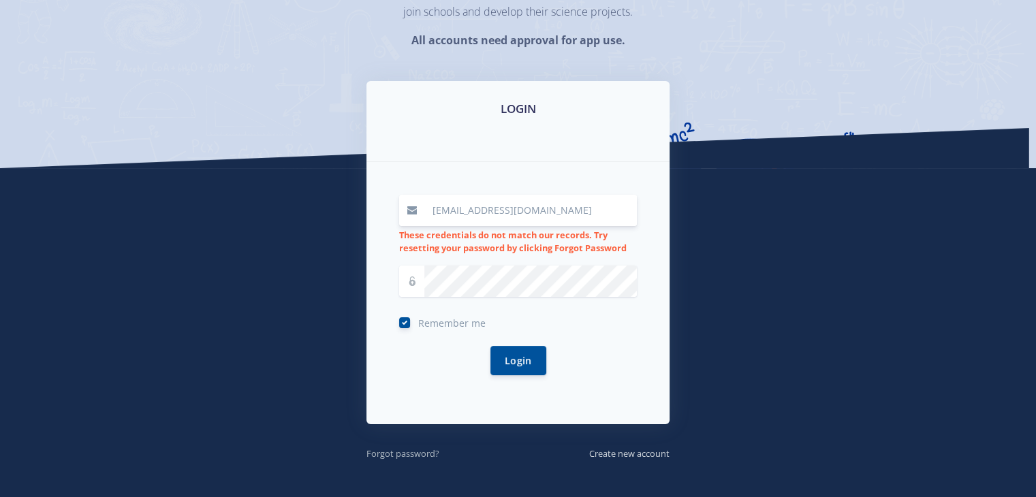
click at [417, 451] on small "Forgot password?" at bounding box center [402, 453] width 73 height 12
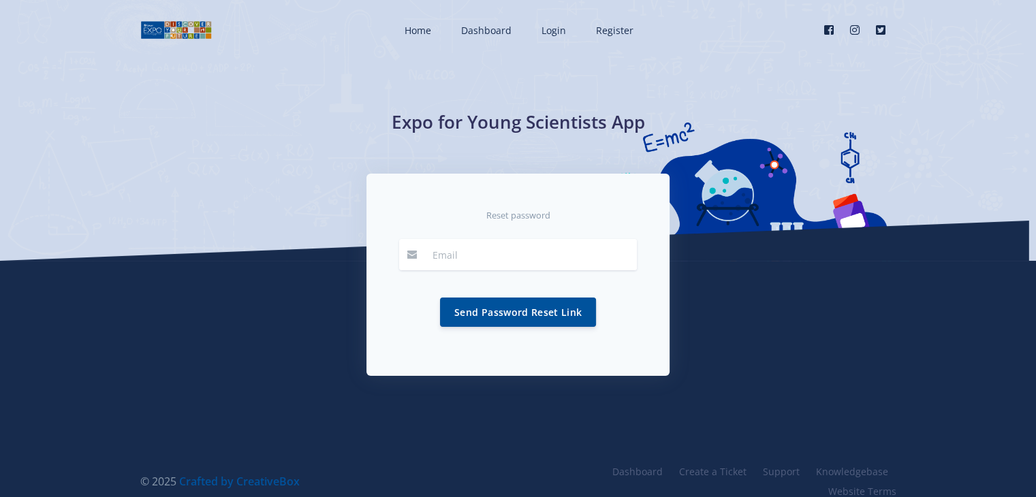
click at [450, 288] on div "Send Password Reset Link" at bounding box center [518, 312] width 238 height 62
click at [449, 268] on input "email" at bounding box center [530, 254] width 212 height 31
type input "rlindeque@holyfamily.co.za"
click at [517, 310] on button "Send Password Reset Link" at bounding box center [518, 311] width 156 height 29
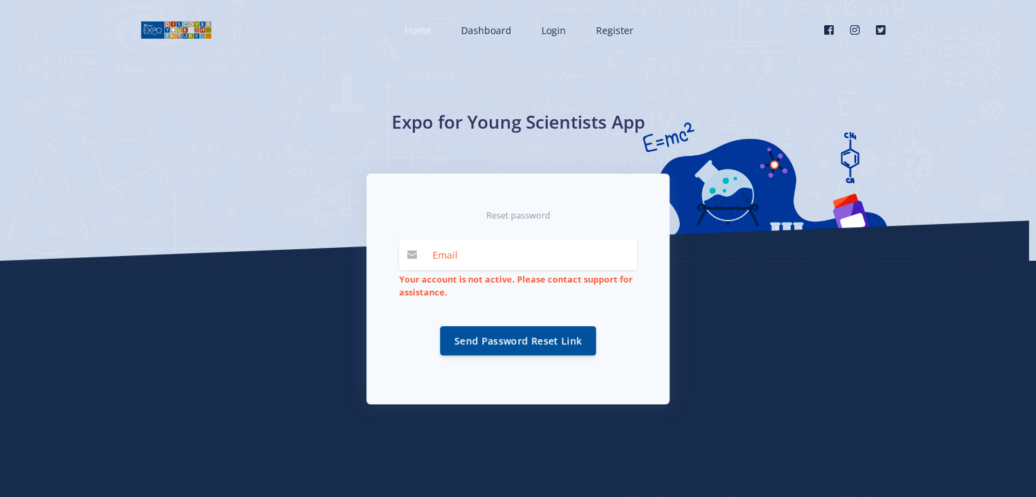
click at [416, 33] on span "Home" at bounding box center [417, 30] width 27 height 13
